Goal: Task Accomplishment & Management: Manage account settings

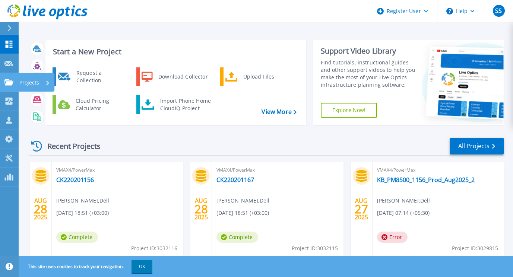
click at [42, 86] on div "Projects" at bounding box center [34, 82] width 31 height 19
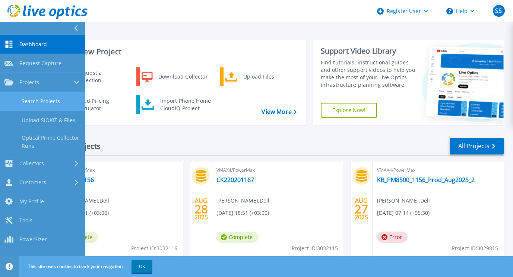
click at [42, 98] on link "Search Projects" at bounding box center [42, 101] width 85 height 19
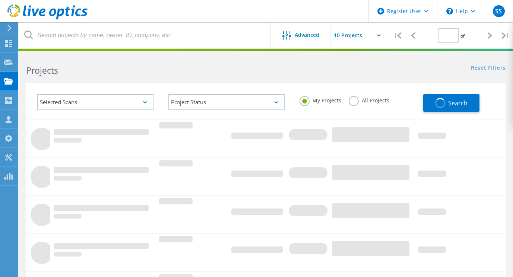
type input "1"
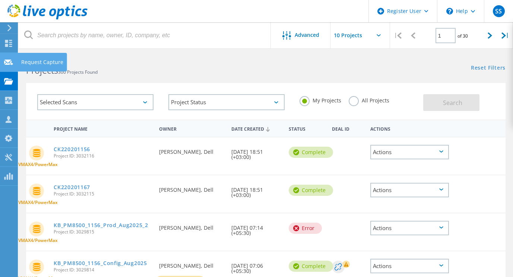
click at [8, 66] on div at bounding box center [8, 63] width 9 height 8
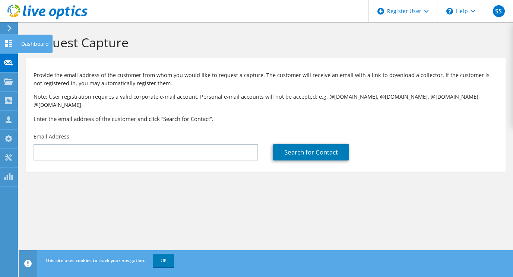
click at [22, 42] on div "Dashboard" at bounding box center [34, 44] width 35 height 19
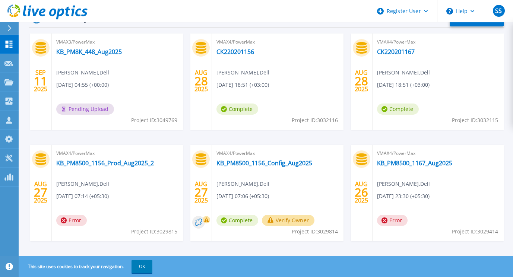
scroll to position [136, 0]
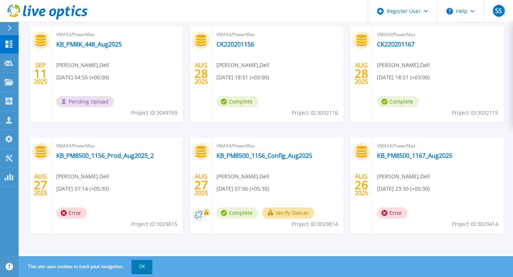
drag, startPoint x: 134, startPoint y: 157, endPoint x: 114, endPoint y: 173, distance: 25.2
click at [114, 173] on div "VMAX4/PowerMax KB_PM8500_1156_Prod_Aug2025_2 Sachin Sawant , Dell 08/27/2025, 0…" at bounding box center [117, 185] width 131 height 96
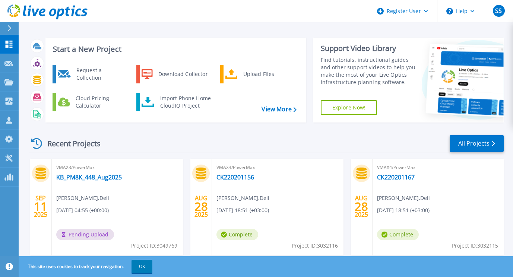
scroll to position [0, 0]
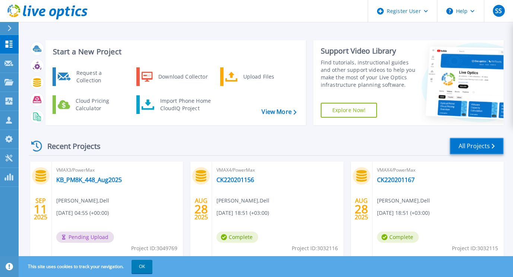
click at [470, 147] on link "All Projects" at bounding box center [476, 146] width 54 height 17
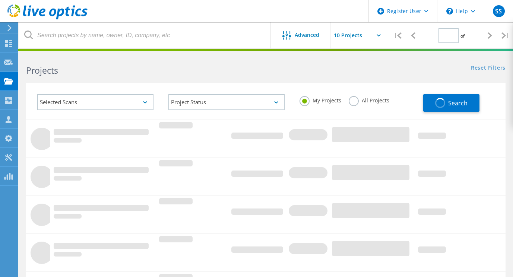
type input "1"
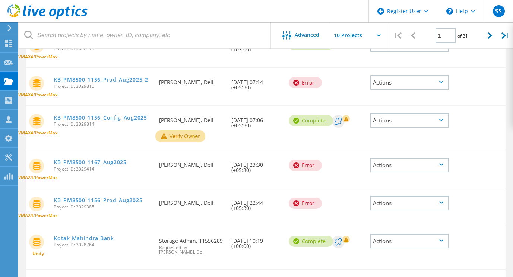
scroll to position [146, 0]
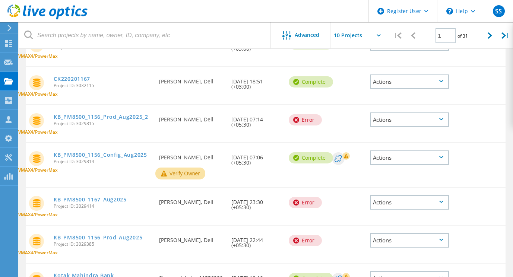
click at [443, 203] on div "Actions" at bounding box center [409, 202] width 79 height 15
click at [423, 214] on div "Delete" at bounding box center [409, 214] width 77 height 12
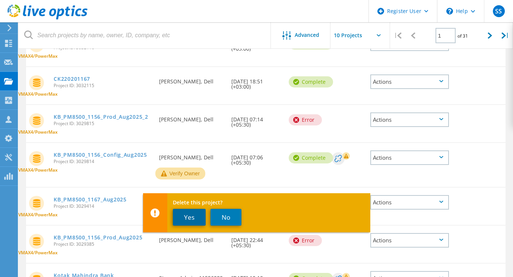
click at [200, 219] on button "Yes" at bounding box center [189, 217] width 33 height 17
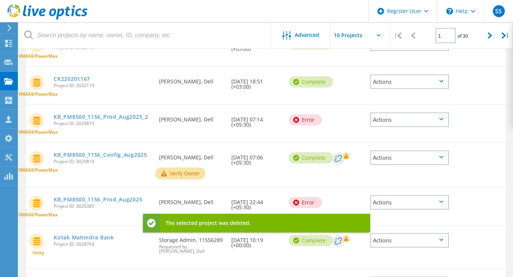
click at [443, 203] on icon at bounding box center [441, 202] width 4 height 2
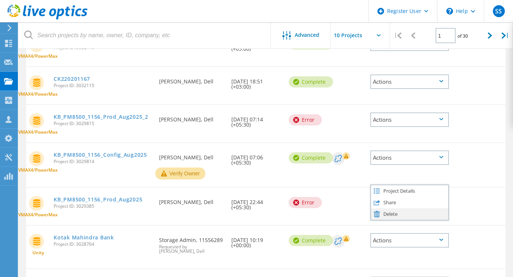
click at [404, 214] on div "Delete" at bounding box center [409, 214] width 77 height 12
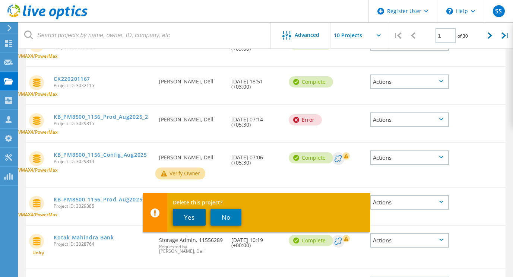
click at [185, 216] on button "Yes" at bounding box center [189, 217] width 33 height 17
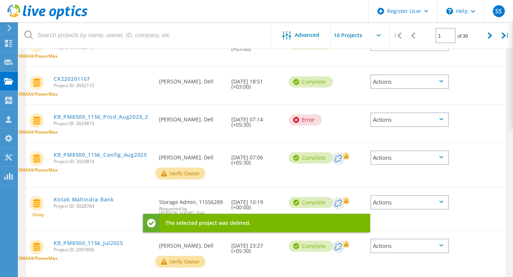
click at [442, 120] on icon at bounding box center [441, 119] width 4 height 2
click at [432, 131] on div "Delete" at bounding box center [409, 131] width 77 height 12
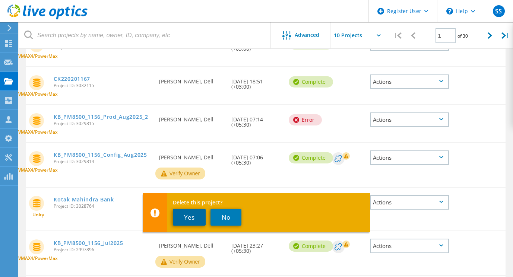
click at [189, 217] on button "Yes" at bounding box center [189, 217] width 33 height 17
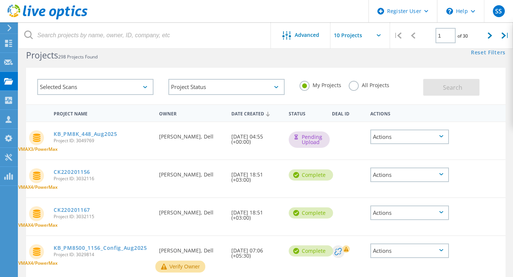
scroll to position [0, 0]
